Goal: Task Accomplishment & Management: Manage account settings

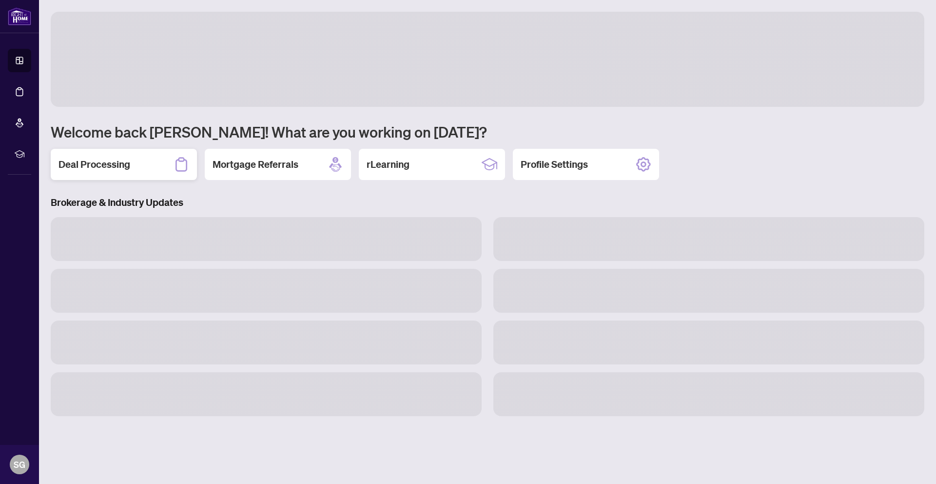
click at [92, 165] on h2 "Deal Processing" at bounding box center [95, 164] width 72 height 14
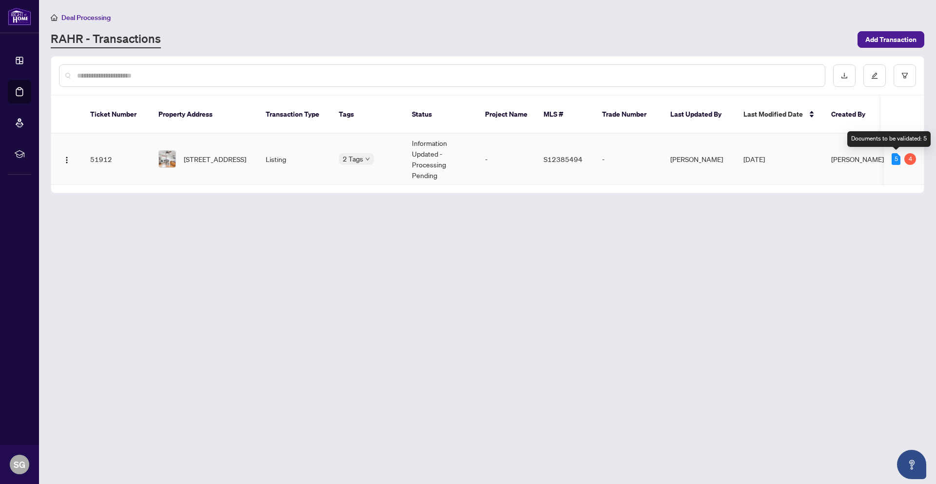
click at [894, 157] on div "5" at bounding box center [896, 159] width 9 height 12
click at [227, 158] on span "[STREET_ADDRESS]" at bounding box center [215, 159] width 62 height 11
